Goal: Task Accomplishment & Management: Manage account settings

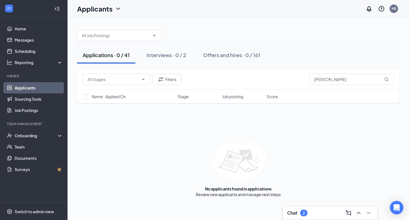
click at [108, 37] on input "text" at bounding box center [116, 35] width 68 height 6
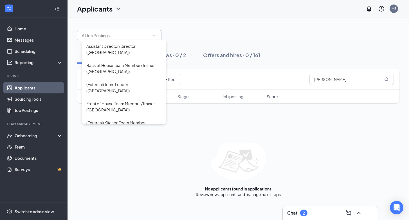
click at [108, 37] on input "text" at bounding box center [116, 35] width 68 height 6
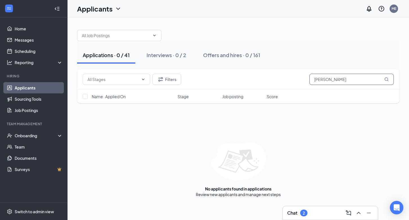
click at [321, 79] on input "[PERSON_NAME]" at bounding box center [352, 79] width 84 height 11
click at [105, 56] on div "Applications · 0 / 41" at bounding box center [106, 55] width 47 height 7
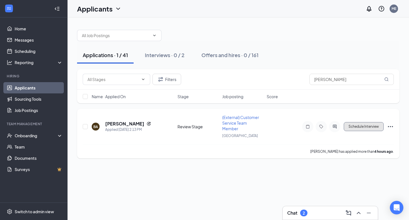
click at [354, 124] on button "Schedule Interview" at bounding box center [364, 126] width 40 height 9
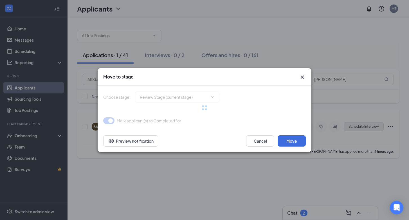
type input "Interview (next stage)"
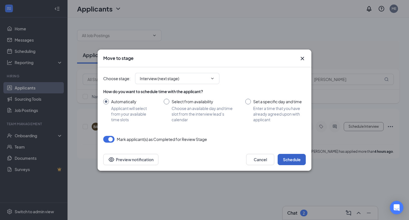
click at [288, 157] on button "Schedule" at bounding box center [292, 159] width 28 height 11
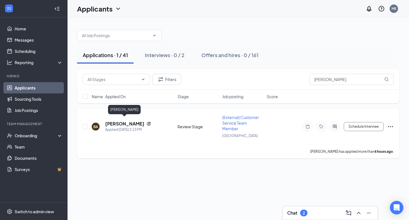
click at [126, 121] on h5 "[PERSON_NAME]" at bounding box center [124, 124] width 39 height 6
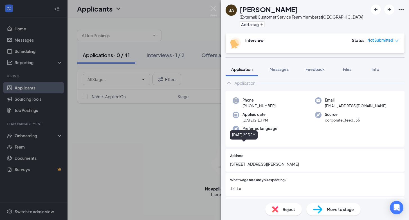
scroll to position [31, 0]
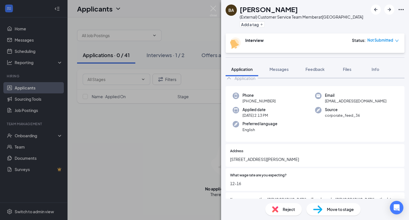
click at [321, 209] on img at bounding box center [317, 209] width 9 height 8
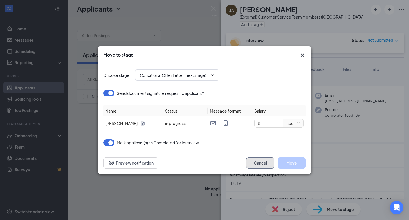
click at [256, 159] on button "Cancel" at bounding box center [260, 162] width 28 height 11
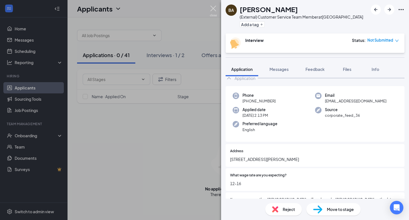
click at [213, 6] on img at bounding box center [213, 11] width 7 height 11
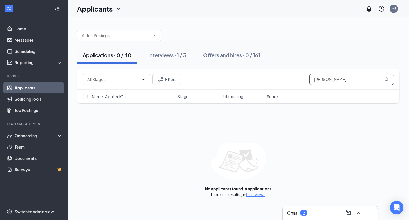
click at [322, 77] on input "[PERSON_NAME]" at bounding box center [352, 79] width 84 height 11
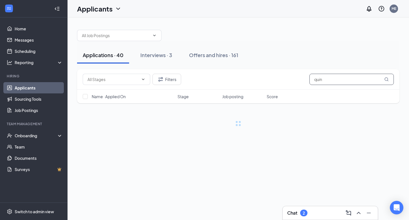
type input "quin"
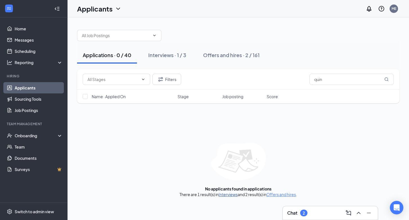
click at [225, 194] on link "Interviews" at bounding box center [228, 194] width 19 height 5
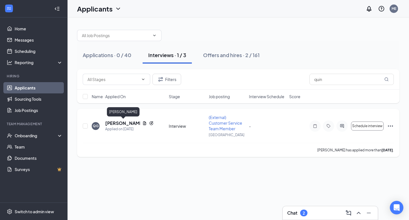
click at [116, 124] on h5 "[PERSON_NAME]" at bounding box center [122, 123] width 35 height 6
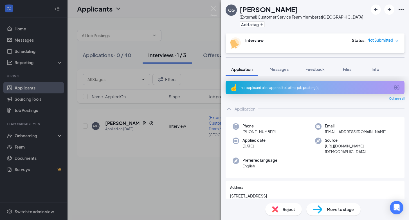
click at [397, 39] on icon "down" at bounding box center [397, 41] width 4 height 4
click at [278, 71] on span "Messages" at bounding box center [279, 69] width 19 height 5
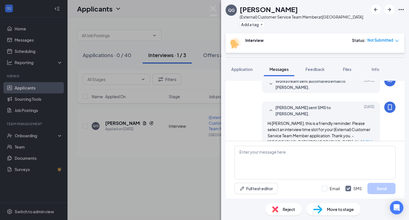
scroll to position [322, 0]
click at [245, 68] on span "Application" at bounding box center [241, 69] width 21 height 5
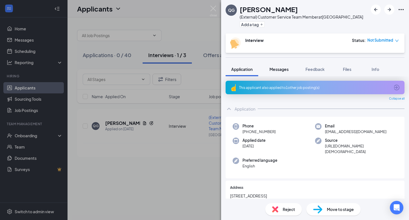
click at [280, 69] on span "Messages" at bounding box center [279, 69] width 19 height 5
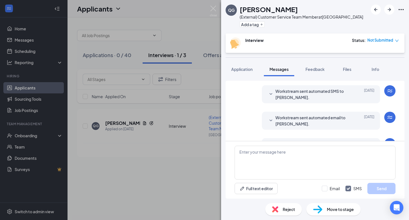
scroll to position [322, 0]
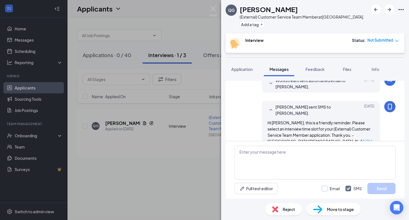
click at [325, 188] on input "Email" at bounding box center [331, 189] width 18 height 6
checkbox input "true"
click at [249, 153] on textarea at bounding box center [315, 163] width 161 height 34
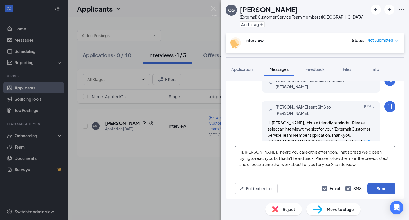
type textarea "Hi, [PERSON_NAME]. I heard you called this afternoon. That's great! We'd been t…"
click at [384, 188] on button "Send" at bounding box center [382, 188] width 28 height 11
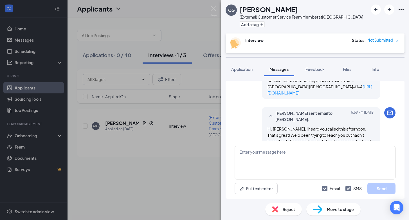
scroll to position [426, 0]
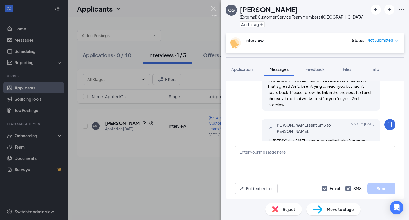
click at [213, 7] on img at bounding box center [213, 11] width 7 height 11
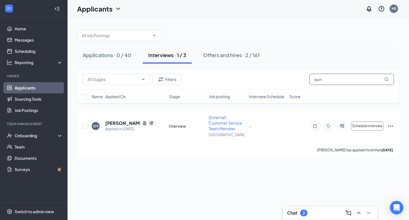
click at [347, 80] on input "quin" at bounding box center [352, 79] width 84 height 11
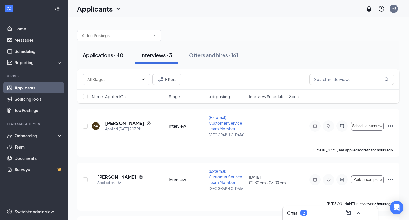
click at [108, 53] on div "Applications · 40" at bounding box center [103, 55] width 41 height 7
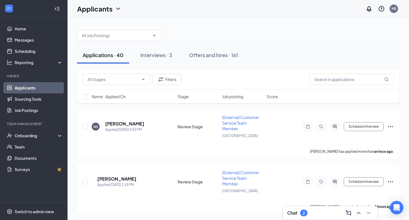
click at [292, 211] on h3 "Chat" at bounding box center [292, 213] width 10 height 6
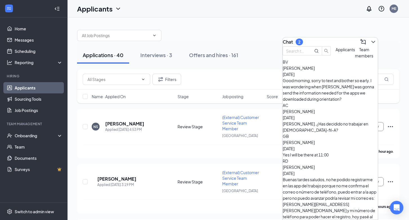
click at [336, 52] on span "Applicants" at bounding box center [345, 49] width 19 height 5
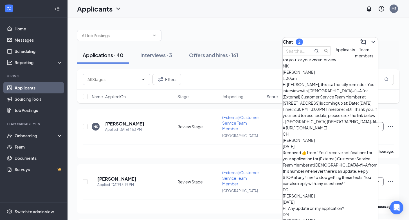
scroll to position [46, 0]
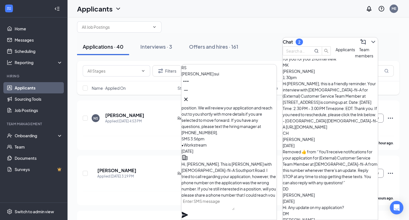
scroll to position [0, 0]
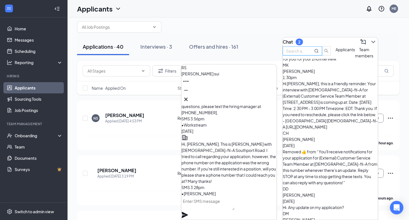
click at [307, 54] on input "text" at bounding box center [296, 51] width 20 height 6
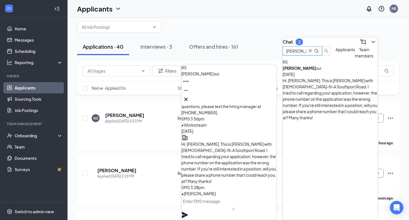
type input "[PERSON_NAME]"
click at [311, 92] on div "Hi, [PERSON_NAME]. This is [PERSON_NAME] with [DEMOGRAPHIC_DATA]-fil-A Southpor…" at bounding box center [330, 98] width 95 height 43
click at [331, 89] on div "Hi, [PERSON_NAME]. This is [PERSON_NAME] with [DEMOGRAPHIC_DATA]-fil-A Southpor…" at bounding box center [330, 98] width 95 height 43
click at [93, 43] on div "Applications · 40" at bounding box center [103, 46] width 41 height 7
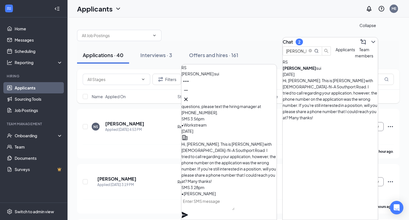
click at [370, 39] on icon "ChevronDown" at bounding box center [373, 42] width 7 height 7
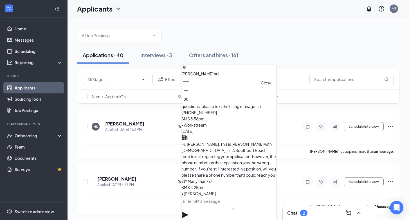
click at [189, 96] on icon "Cross" at bounding box center [186, 99] width 7 height 7
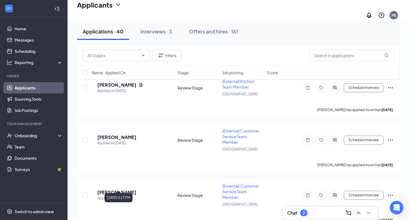
scroll to position [1751, 0]
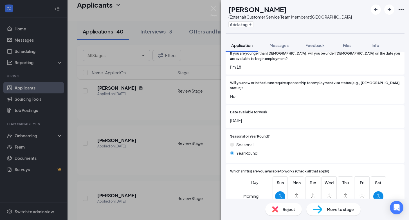
scroll to position [50, 0]
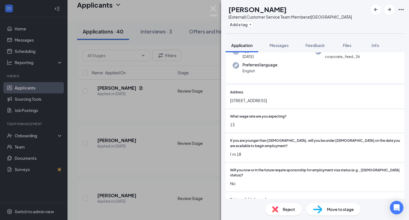
click at [215, 9] on img at bounding box center [213, 11] width 7 height 11
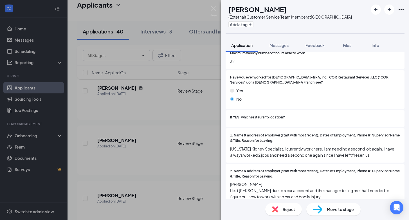
scroll to position [354, 0]
click at [213, 5] on div "CC [PERSON_NAME] (External) Customer Service Team Member at [GEOGRAPHIC_DATA] A…" at bounding box center [204, 110] width 409 height 220
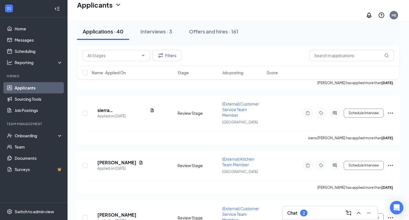
scroll to position [1673, 0]
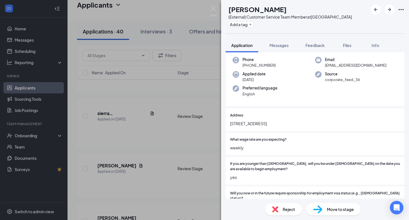
scroll to position [31, 0]
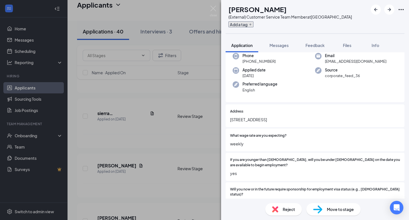
click at [252, 25] on icon "Plus" at bounding box center [250, 24] width 3 height 3
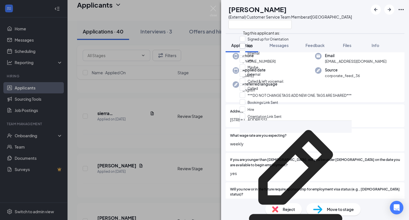
click at [245, 48] on input "No" at bounding box center [246, 46] width 13 height 6
checkbox input "true"
click at [213, 7] on img at bounding box center [213, 11] width 7 height 11
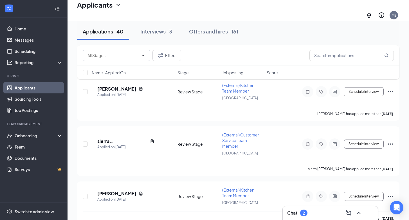
scroll to position [1620, 0]
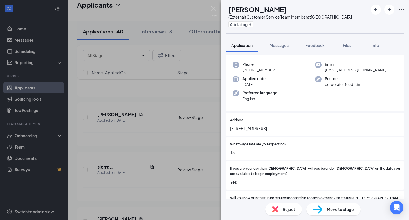
scroll to position [23, 0]
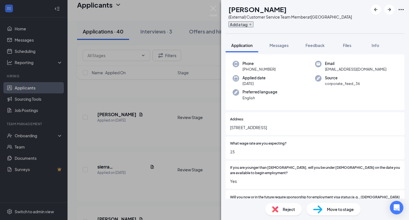
click at [253, 25] on button "Add a tag" at bounding box center [241, 24] width 25 height 6
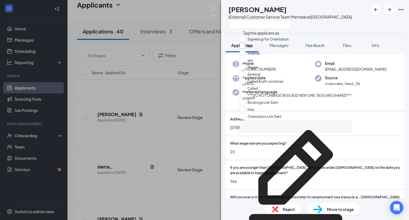
click at [246, 48] on input "No" at bounding box center [246, 46] width 13 height 6
checkbox input "true"
click at [214, 9] on img at bounding box center [213, 11] width 7 height 11
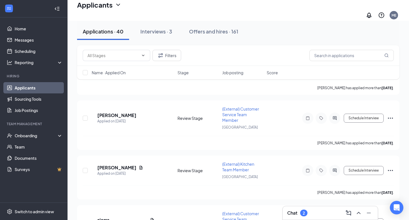
scroll to position [1566, 0]
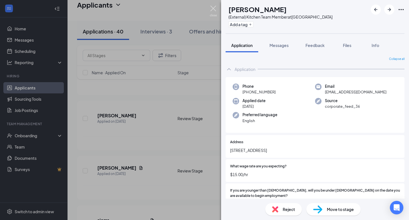
click at [215, 10] on img at bounding box center [213, 11] width 7 height 11
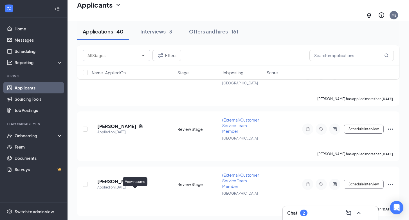
scroll to position [1499, 0]
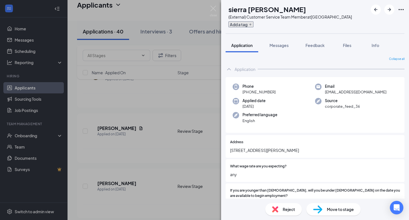
click at [251, 23] on button "Add a tag" at bounding box center [241, 24] width 25 height 6
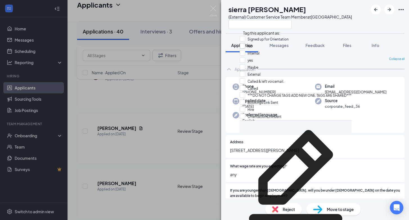
click at [245, 49] on input "No" at bounding box center [246, 46] width 13 height 6
checkbox input "true"
click at [214, 9] on img at bounding box center [213, 11] width 7 height 11
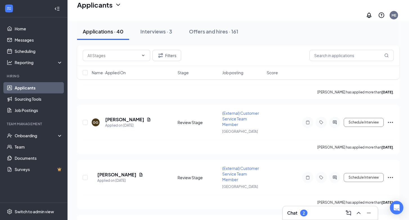
scroll to position [1452, 0]
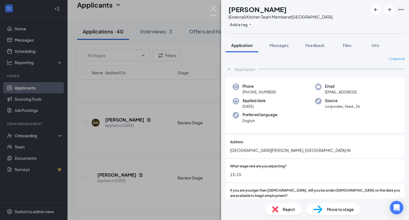
click at [212, 8] on img at bounding box center [213, 11] width 7 height 11
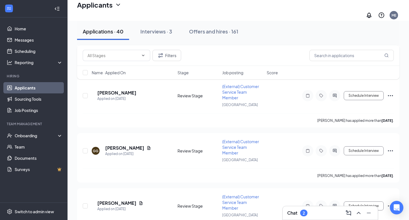
scroll to position [1420, 0]
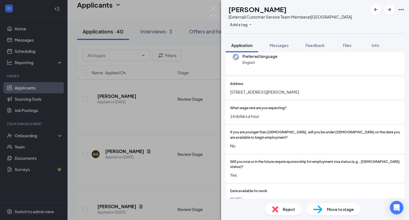
scroll to position [59, 0]
click at [252, 24] on button "Add a tag" at bounding box center [241, 24] width 25 height 6
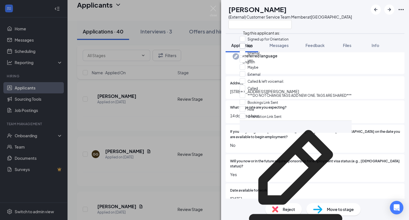
click at [245, 48] on input "No" at bounding box center [246, 46] width 13 height 6
checkbox input "true"
click at [214, 8] on img at bounding box center [213, 11] width 7 height 11
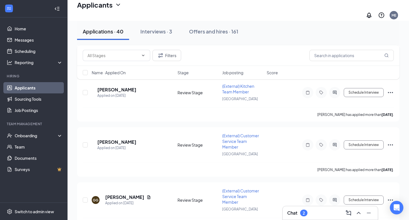
scroll to position [1370, 0]
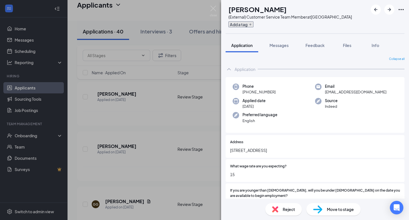
click at [247, 25] on button "Add a tag" at bounding box center [241, 24] width 25 height 6
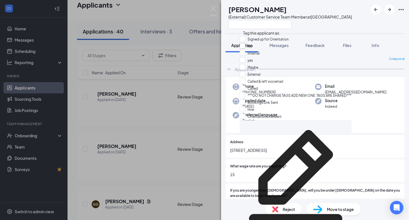
click at [246, 48] on input "No" at bounding box center [246, 46] width 13 height 6
checkbox input "true"
click at [213, 7] on img at bounding box center [213, 11] width 7 height 11
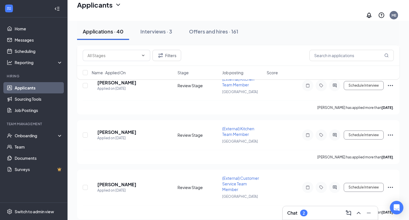
scroll to position [1331, 0]
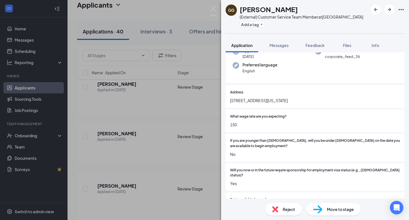
scroll to position [50, 0]
click at [245, 26] on button "Add a tag" at bounding box center [252, 24] width 25 height 6
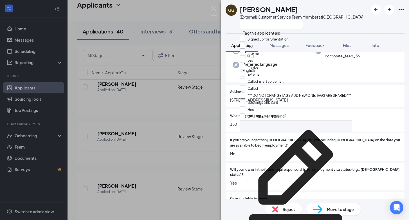
click at [247, 49] on input "No" at bounding box center [246, 46] width 13 height 6
checkbox input "true"
click at [213, 8] on img at bounding box center [213, 11] width 7 height 11
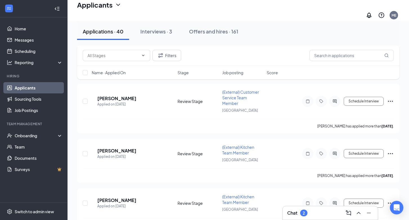
scroll to position [1258, 0]
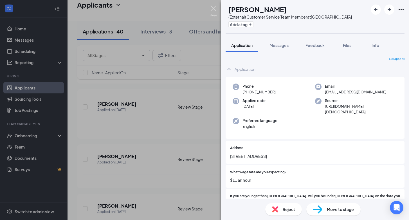
click at [213, 10] on img at bounding box center [213, 11] width 7 height 11
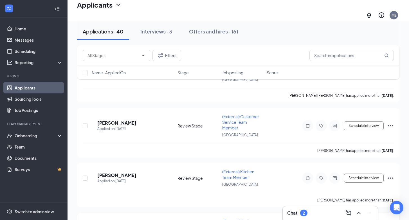
scroll to position [1236, 0]
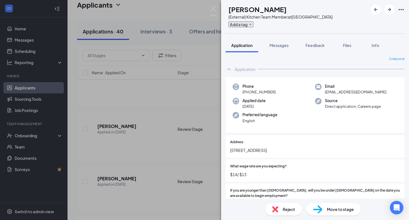
click at [252, 22] on button "Add a tag" at bounding box center [241, 24] width 25 height 6
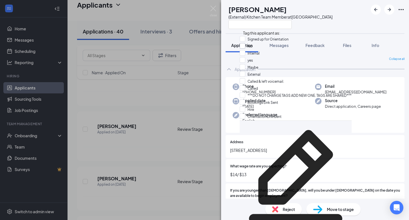
click at [246, 47] on input "No" at bounding box center [246, 46] width 13 height 6
checkbox input "true"
click at [214, 8] on img at bounding box center [213, 11] width 7 height 11
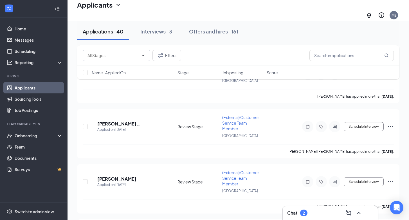
scroll to position [1184, 0]
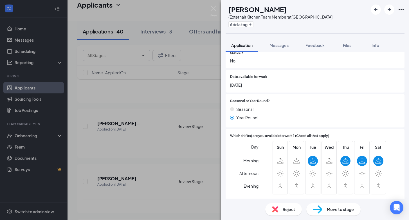
scroll to position [173, 0]
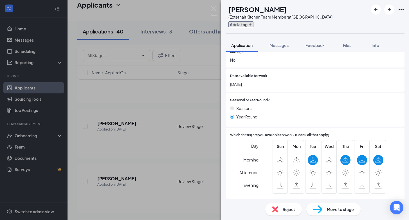
click at [252, 25] on button "Add a tag" at bounding box center [241, 24] width 25 height 6
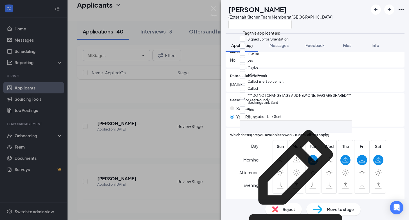
click at [245, 47] on input "No" at bounding box center [246, 46] width 13 height 6
checkbox input "true"
click at [214, 8] on img at bounding box center [213, 11] width 7 height 11
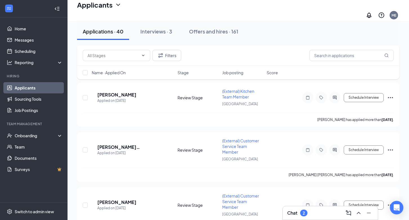
scroll to position [1139, 0]
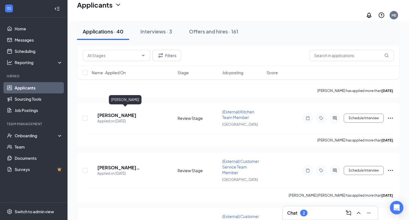
click at [119, 220] on h5 "[PERSON_NAME]" at bounding box center [116, 223] width 39 height 6
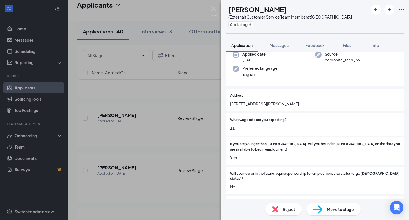
scroll to position [51, 0]
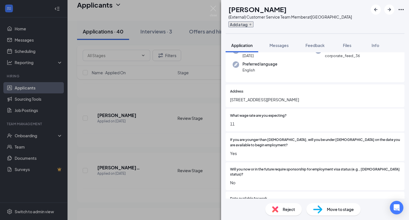
click at [249, 23] on button "Add a tag" at bounding box center [241, 24] width 25 height 6
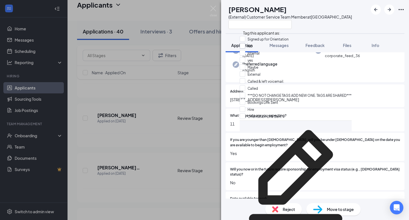
click at [245, 48] on input "No" at bounding box center [246, 46] width 13 height 6
checkbox input "true"
click at [215, 8] on img at bounding box center [213, 11] width 7 height 11
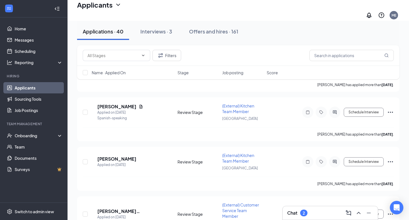
scroll to position [1090, 0]
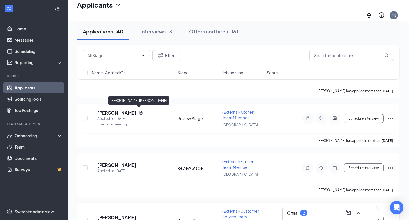
click at [120, 214] on h5 "[PERSON_NAME] [PERSON_NAME]" at bounding box center [125, 217] width 57 height 6
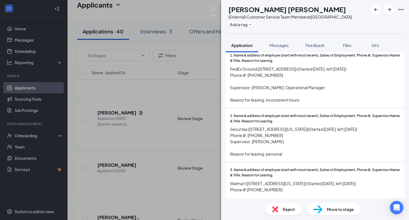
scroll to position [434, 0]
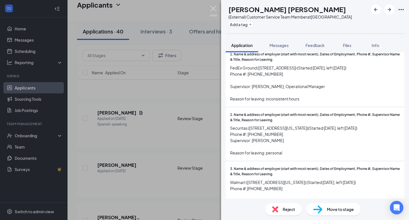
click at [213, 6] on img at bounding box center [213, 11] width 7 height 11
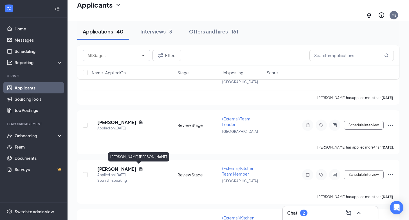
scroll to position [1033, 0]
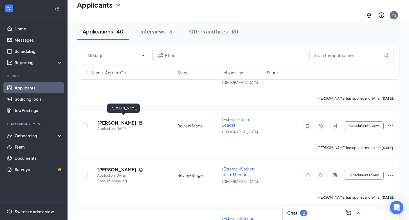
click at [116, 219] on h5 "[PERSON_NAME]" at bounding box center [116, 222] width 39 height 6
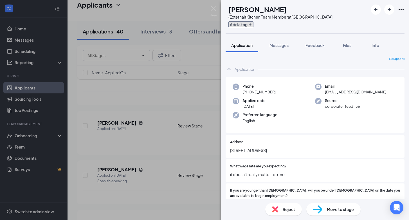
click at [251, 24] on button "Add a tag" at bounding box center [241, 24] width 25 height 6
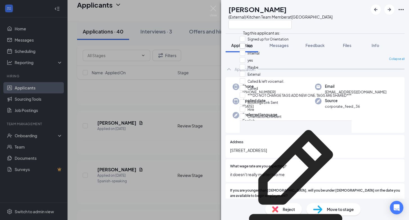
click at [245, 49] on input "No" at bounding box center [246, 46] width 13 height 6
checkbox input "true"
click at [214, 8] on img at bounding box center [213, 11] width 7 height 11
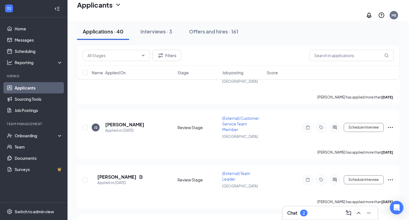
scroll to position [979, 0]
click at [123, 220] on h5 "[PERSON_NAME]" at bounding box center [116, 223] width 39 height 6
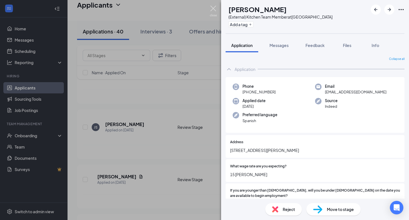
click at [213, 7] on img at bounding box center [213, 11] width 7 height 11
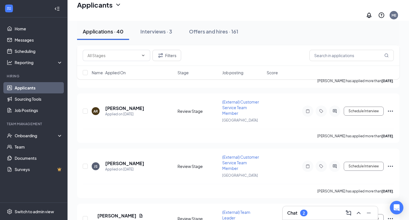
scroll to position [927, 0]
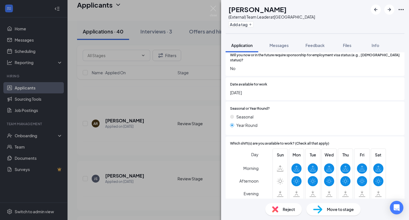
scroll to position [167, 0]
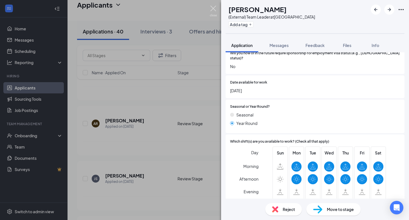
click at [213, 7] on img at bounding box center [213, 11] width 7 height 11
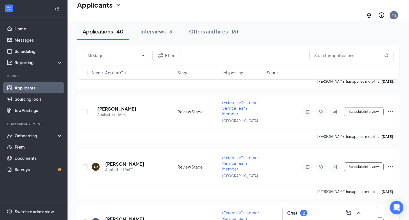
scroll to position [884, 0]
click at [118, 216] on h5 "[PERSON_NAME]" at bounding box center [124, 219] width 39 height 6
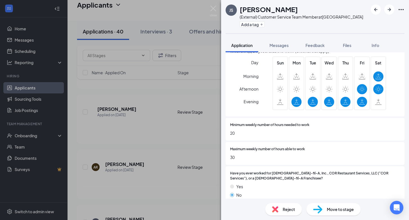
scroll to position [258, 0]
click at [213, 7] on img at bounding box center [213, 11] width 7 height 11
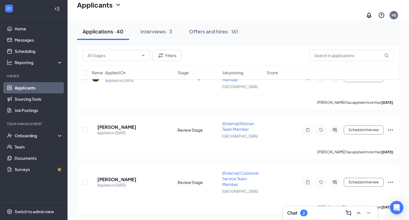
scroll to position [813, 0]
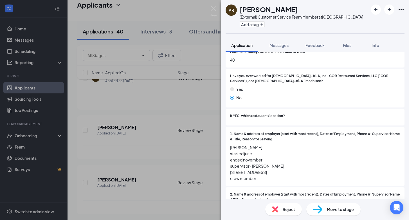
scroll to position [355, 0]
click at [246, 24] on button "Add a tag" at bounding box center [252, 24] width 25 height 6
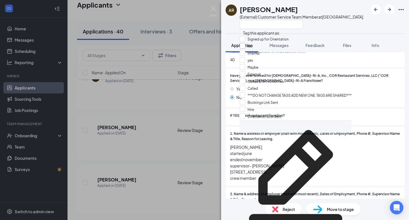
click at [245, 48] on input "No" at bounding box center [246, 46] width 13 height 6
checkbox input "true"
click at [214, 6] on img at bounding box center [213, 11] width 7 height 11
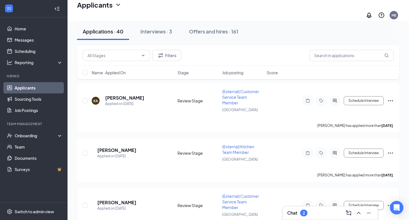
scroll to position [782, 0]
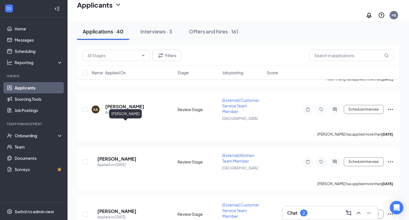
click at [130, 208] on h5 "[PERSON_NAME]" at bounding box center [116, 211] width 39 height 6
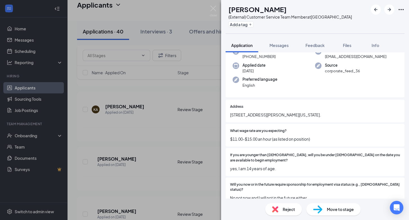
scroll to position [37, 0]
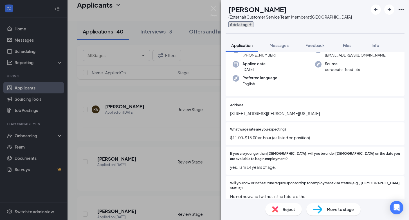
click at [250, 25] on button "Add a tag" at bounding box center [241, 24] width 25 height 6
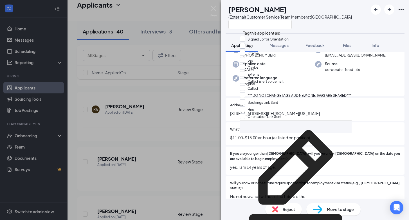
click at [246, 48] on input "No" at bounding box center [246, 46] width 13 height 6
checkbox input "true"
click at [214, 8] on img at bounding box center [213, 11] width 7 height 11
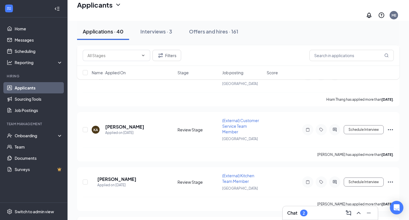
scroll to position [736, 0]
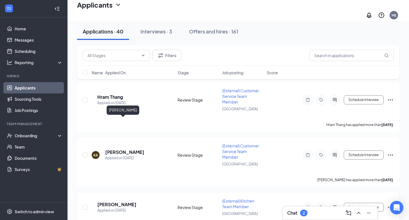
click at [121, 202] on h5 "[PERSON_NAME]" at bounding box center [116, 205] width 39 height 6
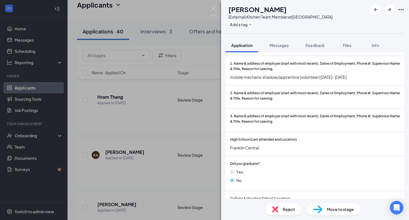
scroll to position [447, 0]
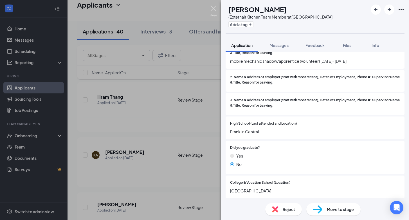
click at [212, 9] on img at bounding box center [213, 11] width 7 height 11
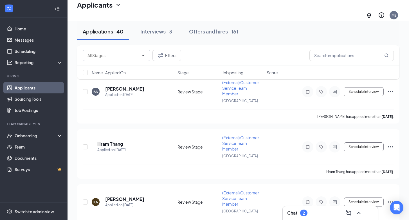
scroll to position [688, 0]
click at [131, 197] on h5 "[PERSON_NAME]" at bounding box center [124, 200] width 39 height 6
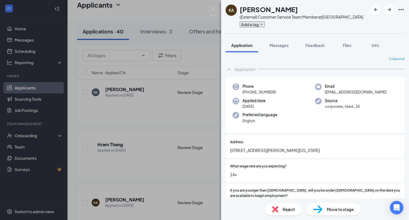
click at [252, 24] on button "Add a tag" at bounding box center [252, 24] width 25 height 6
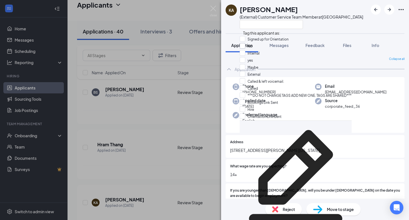
click at [245, 48] on input "No" at bounding box center [246, 46] width 13 height 6
checkbox input "true"
click at [213, 8] on img at bounding box center [213, 11] width 7 height 11
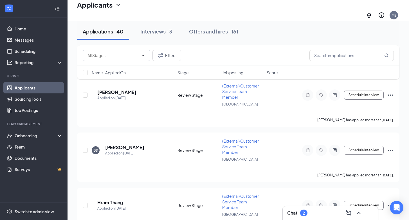
scroll to position [627, 0]
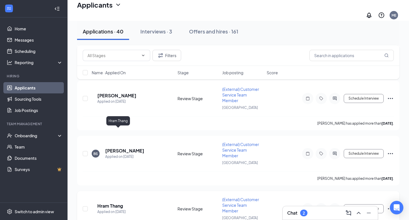
click at [121, 203] on h5 "Hram Thang" at bounding box center [110, 206] width 26 height 6
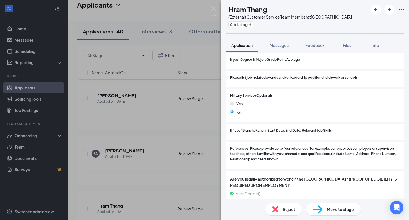
scroll to position [617, 0]
click at [213, 5] on div "HT Hram Thang (External) Customer Service Team Member at [GEOGRAPHIC_DATA] Add …" at bounding box center [204, 110] width 409 height 220
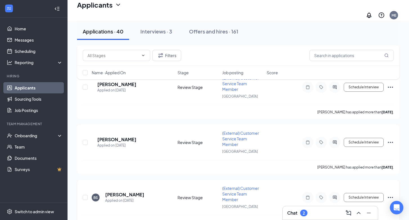
scroll to position [583, 0]
click at [122, 192] on h5 "[PERSON_NAME]" at bounding box center [124, 195] width 39 height 6
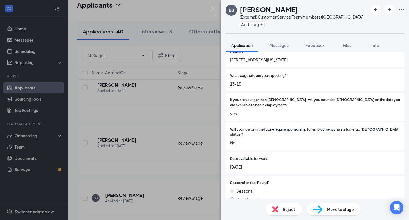
scroll to position [91, 0]
click at [213, 7] on img at bounding box center [213, 11] width 7 height 11
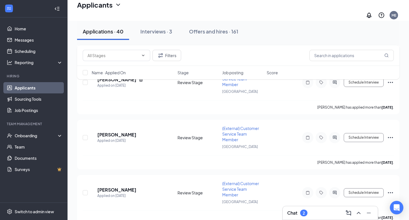
scroll to position [531, 0]
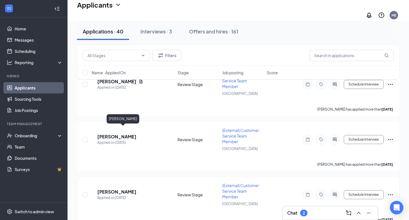
click at [118, 189] on h5 "[PERSON_NAME]" at bounding box center [116, 192] width 39 height 6
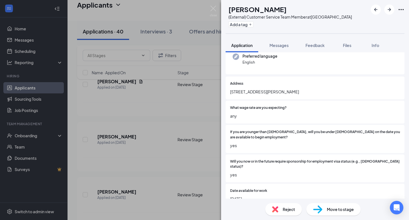
scroll to position [59, 0]
click at [254, 23] on button "Add a tag" at bounding box center [241, 24] width 25 height 6
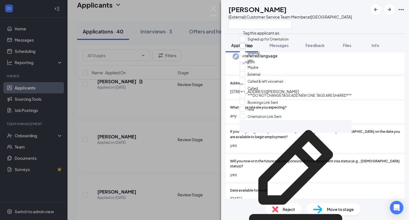
click at [245, 48] on input "No" at bounding box center [246, 46] width 13 height 6
checkbox input "true"
click at [212, 9] on img at bounding box center [213, 11] width 7 height 11
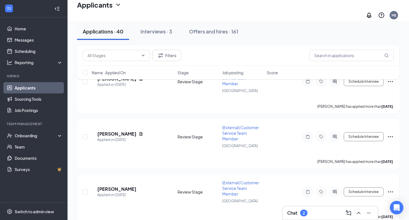
scroll to position [468, 0]
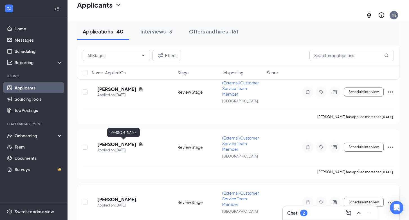
click at [117, 196] on h5 "[PERSON_NAME]" at bounding box center [116, 199] width 39 height 6
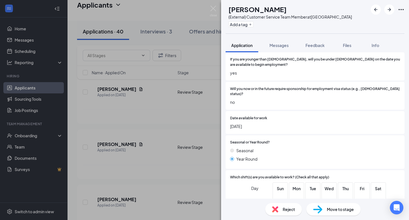
scroll to position [136, 0]
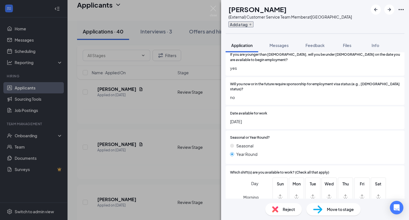
click at [254, 24] on button "Add a tag" at bounding box center [241, 24] width 25 height 6
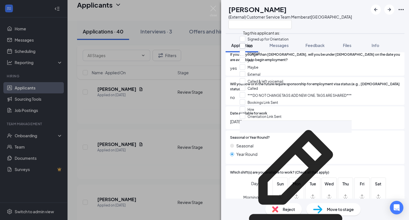
click at [246, 48] on input "No" at bounding box center [246, 46] width 13 height 6
checkbox input "true"
click at [216, 10] on img at bounding box center [213, 11] width 7 height 11
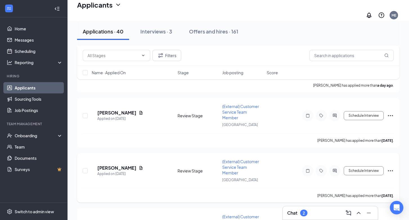
scroll to position [445, 0]
click at [129, 164] on h5 "[PERSON_NAME]" at bounding box center [116, 167] width 39 height 6
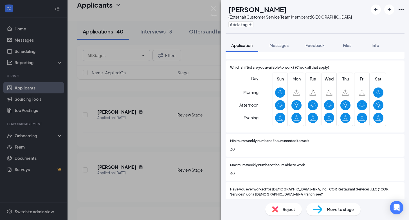
scroll to position [243, 0]
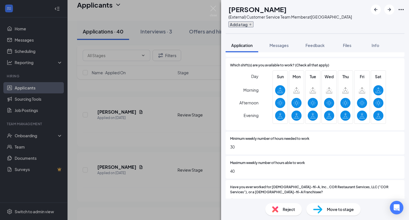
click at [254, 24] on button "Add a tag" at bounding box center [241, 24] width 25 height 6
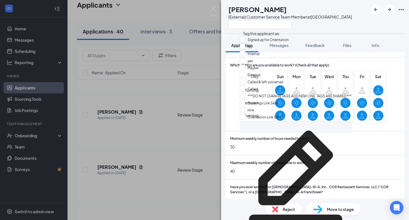
click at [244, 49] on input "No" at bounding box center [246, 47] width 13 height 6
checkbox input "true"
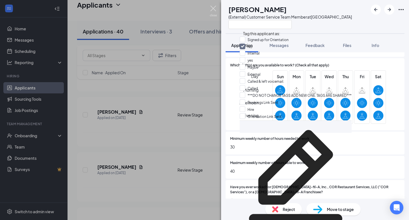
click at [213, 10] on img at bounding box center [213, 11] width 7 height 11
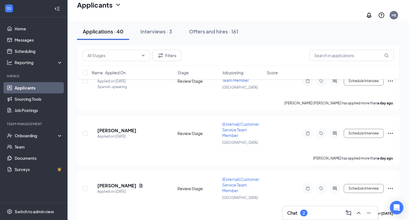
scroll to position [372, 0]
click at [116, 182] on h5 "[PERSON_NAME]" at bounding box center [116, 185] width 39 height 6
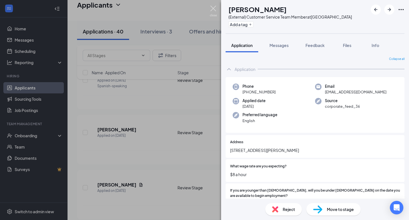
click at [213, 8] on img at bounding box center [213, 11] width 7 height 11
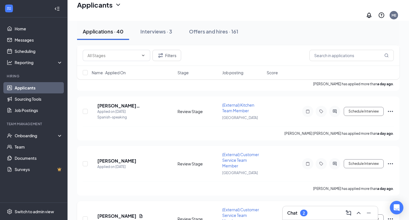
scroll to position [330, 0]
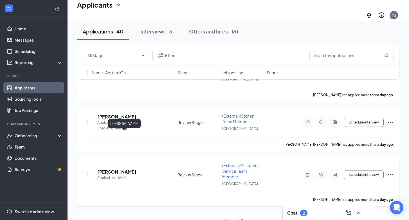
click at [117, 163] on div "[PERSON_NAME] [PERSON_NAME] Applied on [DATE] Review Stage (External) Customer …" at bounding box center [238, 178] width 311 height 30
click at [117, 169] on h5 "[PERSON_NAME]" at bounding box center [116, 172] width 39 height 6
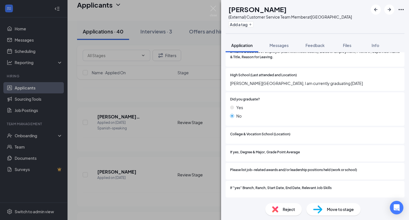
scroll to position [494, 0]
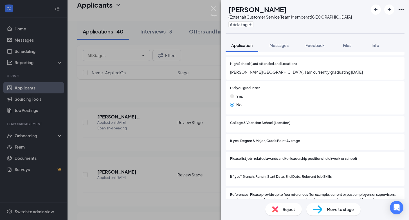
click at [214, 9] on img at bounding box center [213, 11] width 7 height 11
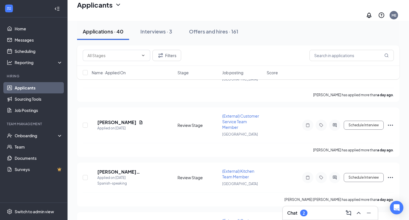
scroll to position [274, 0]
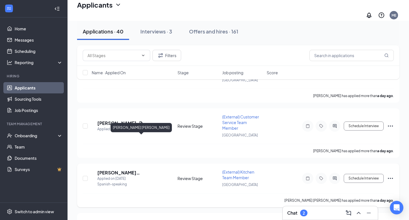
click at [138, 170] on h5 "[PERSON_NAME] [PERSON_NAME]" at bounding box center [125, 173] width 57 height 6
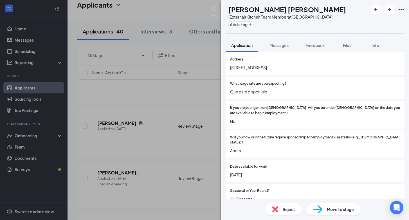
scroll to position [83, 0]
click at [254, 26] on button "Add a tag" at bounding box center [241, 24] width 25 height 6
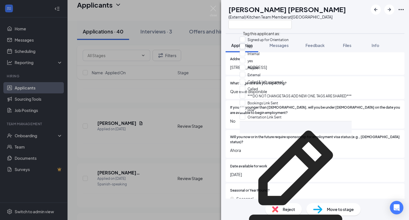
click at [246, 48] on input "No" at bounding box center [246, 47] width 13 height 6
checkbox input "true"
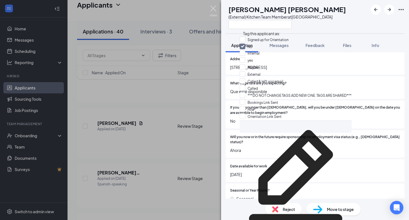
click at [212, 8] on img at bounding box center [213, 11] width 7 height 11
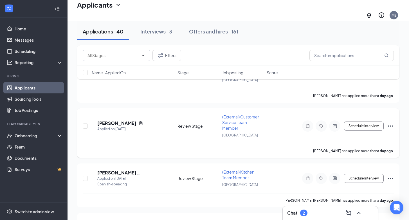
scroll to position [239, 0]
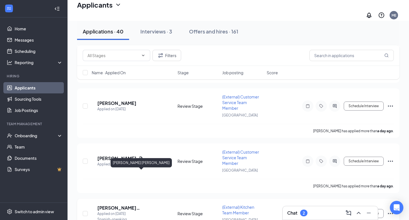
click at [133, 205] on h5 "[PERSON_NAME] [PERSON_NAME]" at bounding box center [125, 208] width 57 height 6
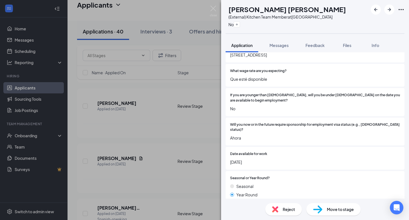
scroll to position [178, 0]
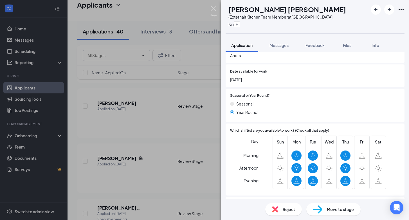
click at [215, 6] on img at bounding box center [213, 11] width 7 height 11
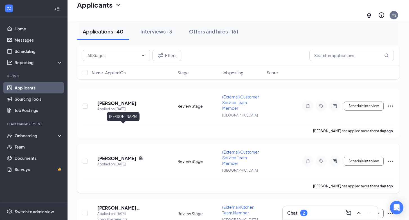
click at [113, 155] on h5 "[PERSON_NAME]" at bounding box center [116, 158] width 39 height 6
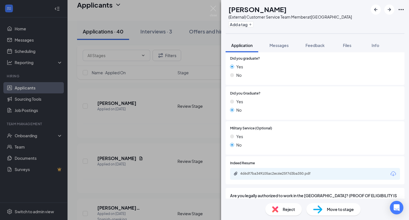
scroll to position [437, 0]
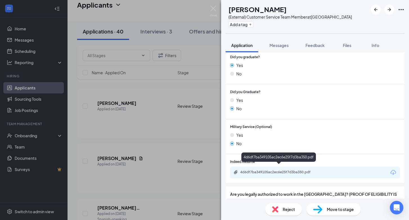
click at [251, 170] on div "4d6df7ba349105ac2ec6e25f7d3ba350.pdf" at bounding box center [279, 172] width 79 height 5
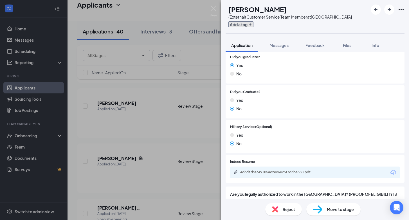
click at [254, 27] on button "Add a tag" at bounding box center [241, 24] width 25 height 6
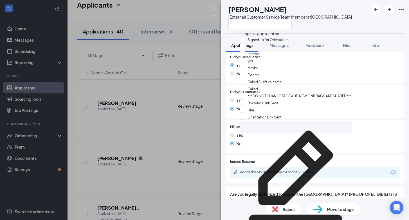
click at [247, 47] on input "No" at bounding box center [246, 47] width 13 height 6
checkbox input "true"
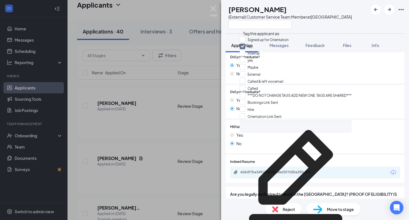
click at [212, 6] on img at bounding box center [213, 11] width 7 height 11
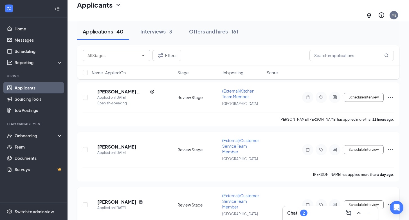
scroll to position [196, 0]
click at [122, 144] on h5 "[PERSON_NAME]" at bounding box center [116, 147] width 39 height 6
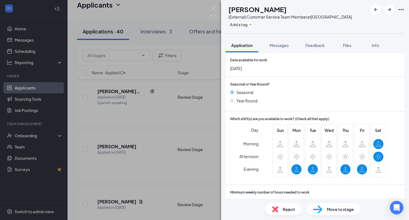
scroll to position [195, 0]
click at [254, 27] on button "Add a tag" at bounding box center [241, 24] width 25 height 6
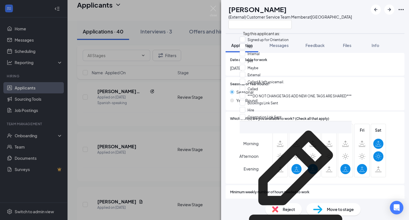
click at [228, 26] on div "LK [PERSON_NAME] (External) Customer Service Team Member at [GEOGRAPHIC_DATA]" at bounding box center [289, 17] width 126 height 24
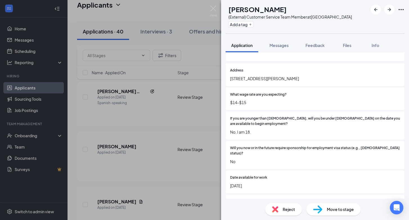
scroll to position [23, 0]
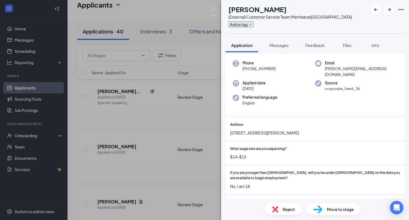
click at [248, 25] on button "Add a tag" at bounding box center [241, 24] width 25 height 6
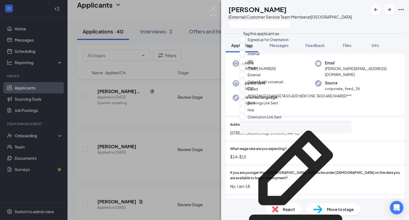
click at [246, 71] on input "Maybe" at bounding box center [249, 68] width 19 height 6
checkbox input "true"
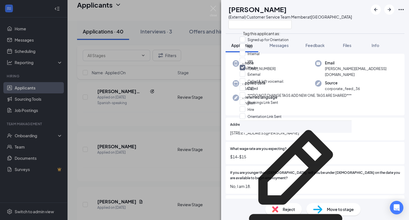
click at [231, 24] on div "LK [PERSON_NAME] (External) Customer Service Team Member at [GEOGRAPHIC_DATA]" at bounding box center [289, 17] width 126 height 24
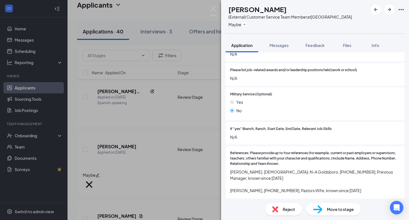
scroll to position [734, 0]
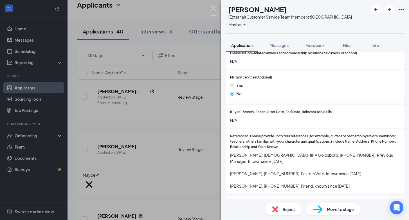
click at [213, 8] on img at bounding box center [213, 11] width 7 height 11
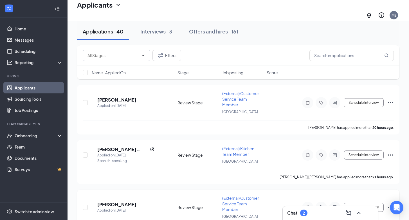
scroll to position [138, 0]
click at [119, 146] on h5 "[PERSON_NAME] [PERSON_NAME]" at bounding box center [122, 149] width 50 height 6
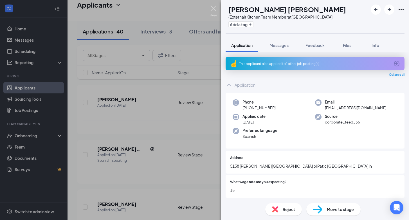
click at [214, 8] on img at bounding box center [213, 11] width 7 height 11
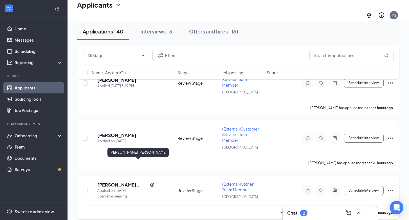
scroll to position [102, 0]
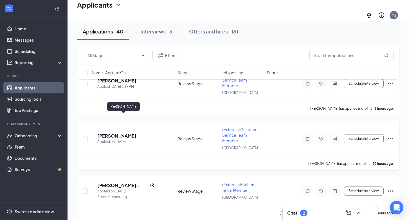
click at [128, 133] on h5 "[PERSON_NAME]" at bounding box center [116, 136] width 39 height 6
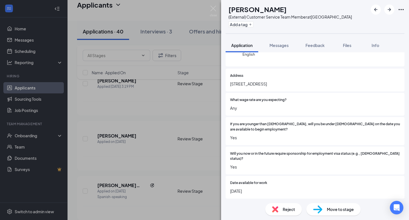
scroll to position [68, 0]
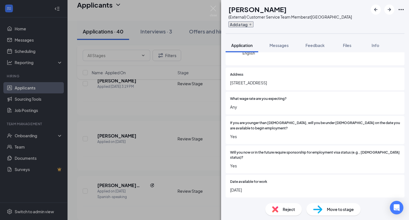
click at [246, 24] on button "Add a tag" at bounding box center [241, 24] width 25 height 6
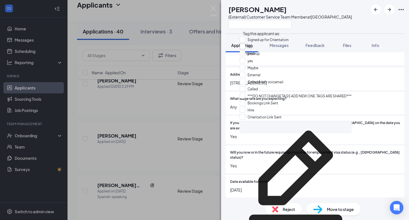
click at [246, 49] on input "No" at bounding box center [246, 47] width 13 height 6
checkbox input "true"
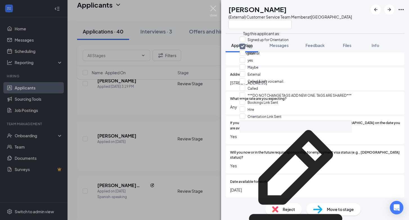
click at [214, 8] on img at bounding box center [213, 11] width 7 height 11
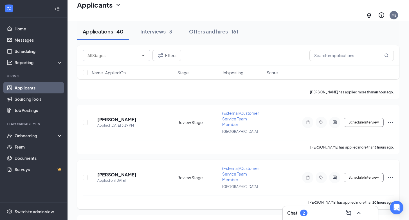
scroll to position [59, 0]
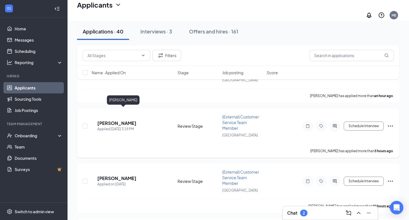
click at [123, 120] on h5 "[PERSON_NAME]" at bounding box center [116, 123] width 39 height 6
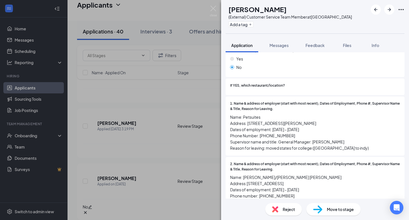
scroll to position [385, 0]
click at [213, 7] on img at bounding box center [213, 11] width 7 height 11
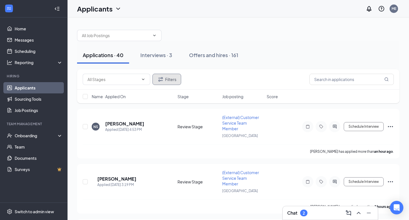
click at [169, 81] on button "Filters" at bounding box center [167, 79] width 29 height 11
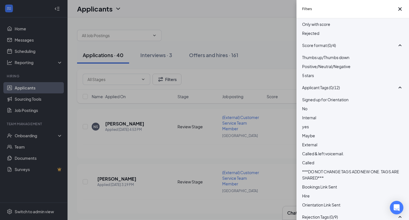
scroll to position [59, 0]
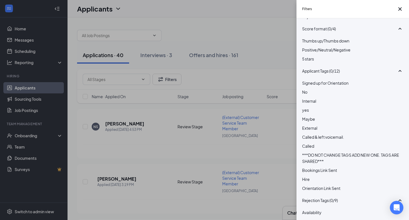
click at [307, 89] on div at bounding box center [352, 89] width 101 height 0
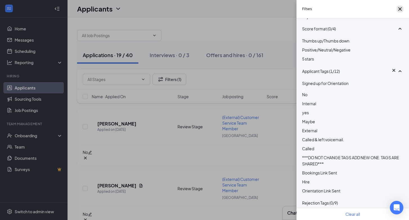
click at [399, 11] on icon "Cross" at bounding box center [400, 8] width 3 height 3
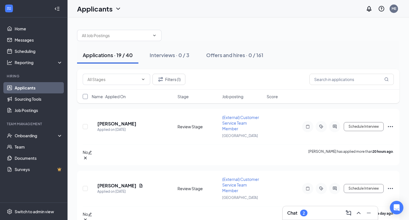
click at [85, 97] on input "checkbox" at bounding box center [85, 96] width 5 height 5
checkbox input "true"
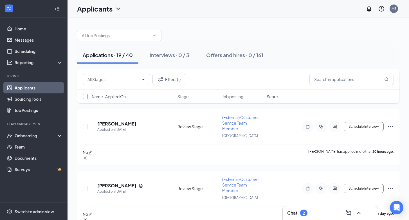
checkbox input "true"
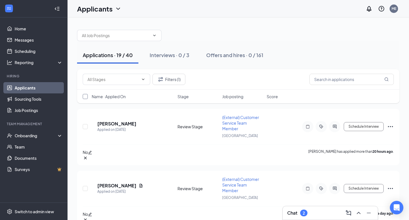
checkbox input "true"
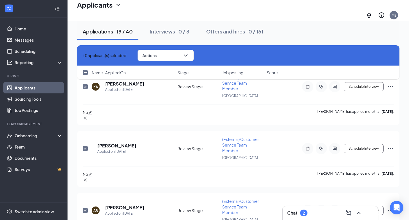
checkbox input "false"
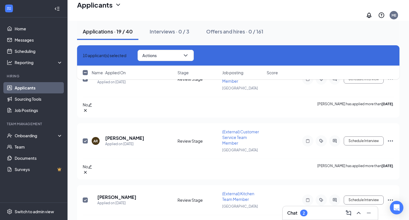
scroll to position [478, 0]
click at [178, 54] on button "Actions" at bounding box center [166, 55] width 56 height 11
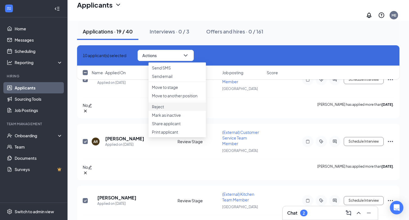
click at [162, 109] on p "Reject" at bounding box center [177, 107] width 51 height 6
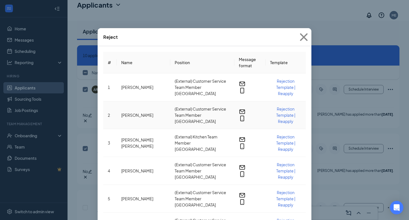
scroll to position [206, 0]
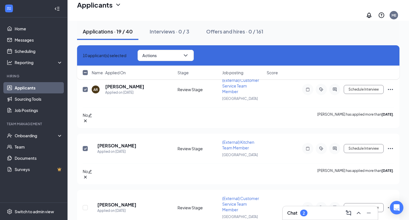
click at [85, 57] on icon "Cross" at bounding box center [85, 58] width 3 height 3
checkbox input "false"
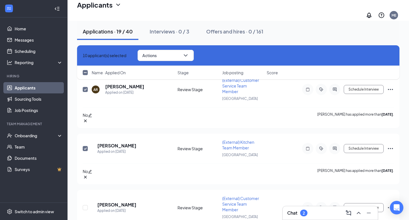
checkbox input "false"
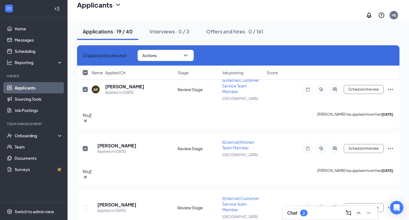
checkbox input "false"
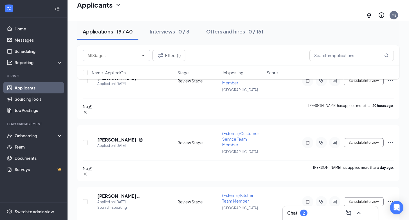
scroll to position [0, 0]
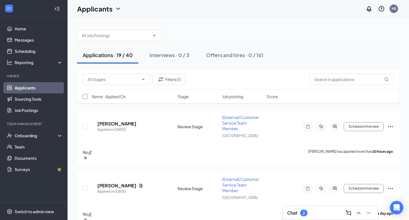
click at [86, 97] on input "checkbox" at bounding box center [85, 96] width 5 height 5
checkbox input "true"
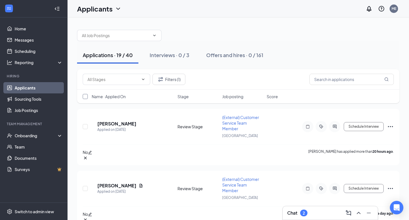
checkbox input "true"
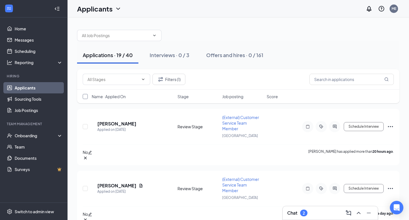
checkbox input "true"
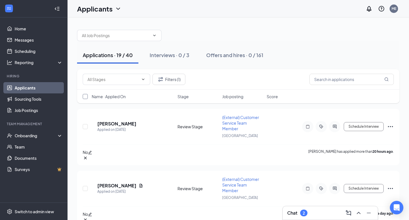
checkbox input "true"
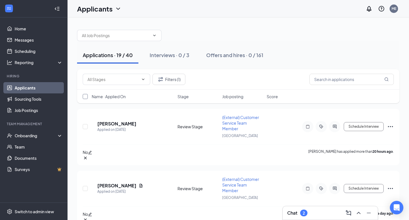
checkbox input "true"
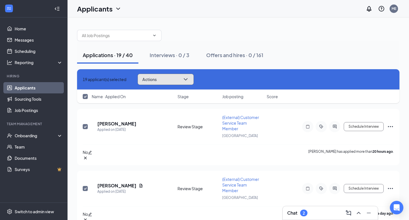
click at [189, 79] on icon "ChevronDown" at bounding box center [185, 79] width 7 height 7
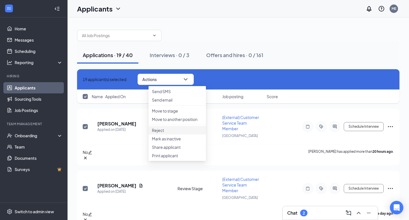
click at [162, 133] on p "Reject" at bounding box center [177, 131] width 51 height 6
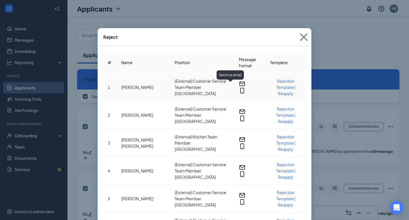
click at [239, 86] on icon "Email" at bounding box center [242, 84] width 7 height 7
click at [282, 83] on span "Rejection Template | Reapply" at bounding box center [285, 87] width 19 height 17
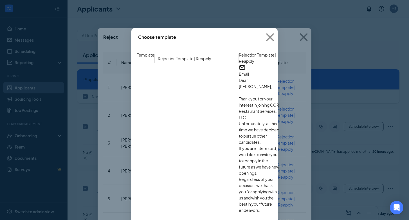
scroll to position [21, 0]
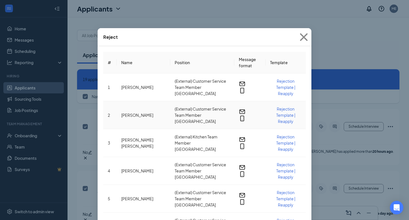
scroll to position [442, 0]
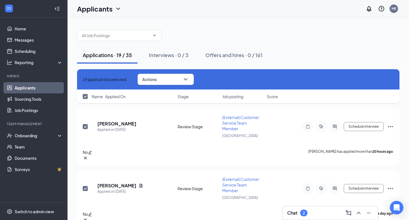
checkbox input "false"
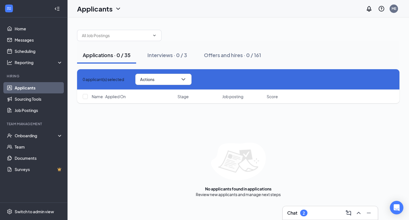
click at [83, 79] on icon "Cross" at bounding box center [83, 79] width 0 height 0
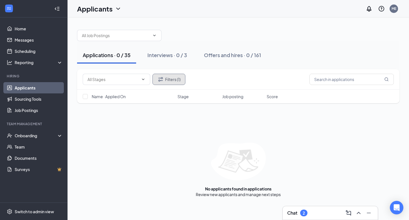
click at [178, 79] on button "Filters (1)" at bounding box center [169, 79] width 33 height 11
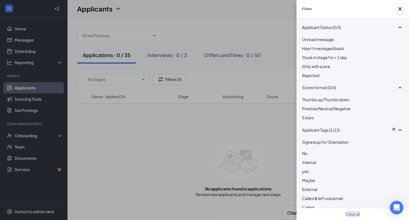
click at [350, 211] on button "Clear all" at bounding box center [353, 214] width 15 height 6
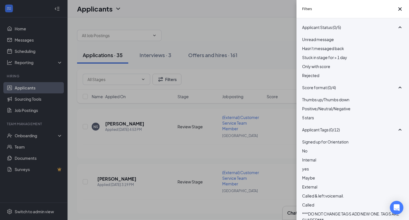
click at [224, 75] on div "Filters Applicant Status (0/5) Unread message Hasn't messaged back Stuck in sta…" at bounding box center [204, 110] width 409 height 220
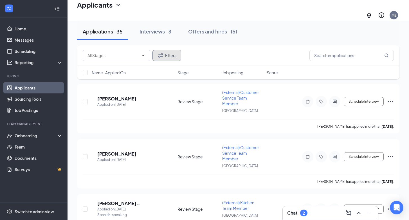
scroll to position [927, 0]
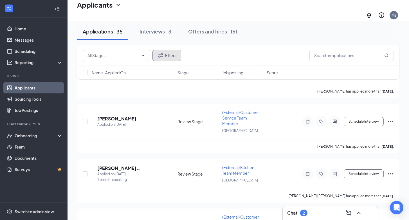
click at [172, 52] on button "Filters" at bounding box center [167, 55] width 29 height 11
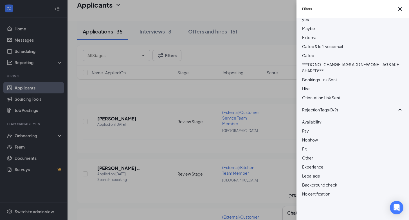
scroll to position [0, 0]
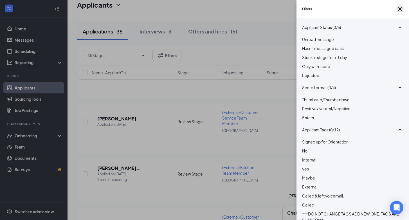
click at [397, 9] on icon "Cross" at bounding box center [400, 9] width 7 height 7
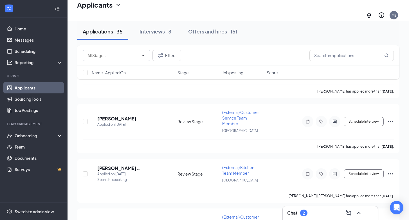
click at [225, 54] on div "Filters" at bounding box center [238, 55] width 311 height 11
click at [151, 30] on div "Interviews · 3" at bounding box center [156, 31] width 32 height 7
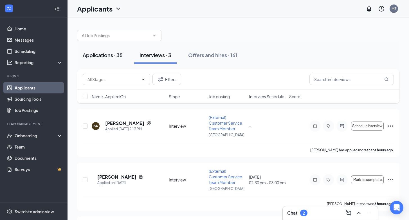
click at [97, 55] on div "Applications · 35" at bounding box center [103, 55] width 40 height 7
